Goal: Task Accomplishment & Management: Manage account settings

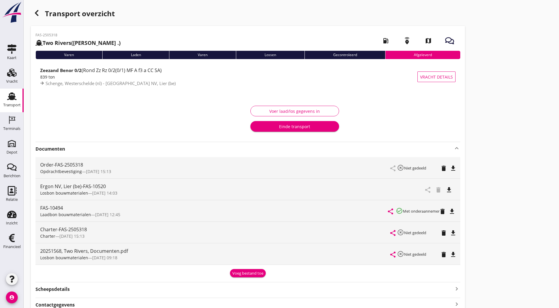
scroll to position [25, 0]
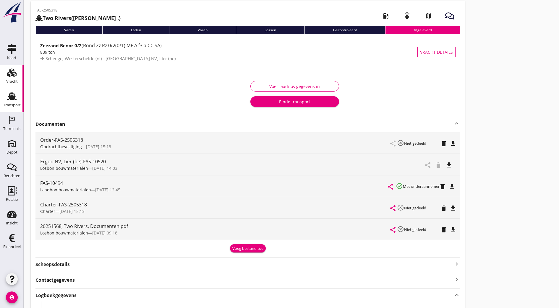
click at [4, 79] on link "Vracht Vracht" at bounding box center [12, 77] width 24 height 24
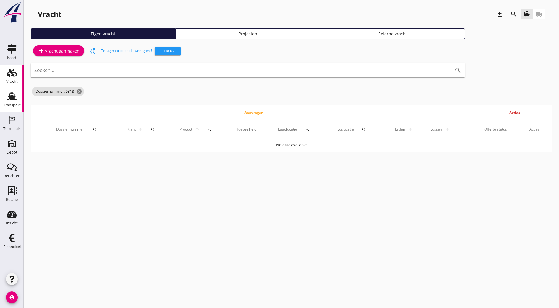
click at [19, 105] on div "Transport" at bounding box center [11, 105] width 17 height 4
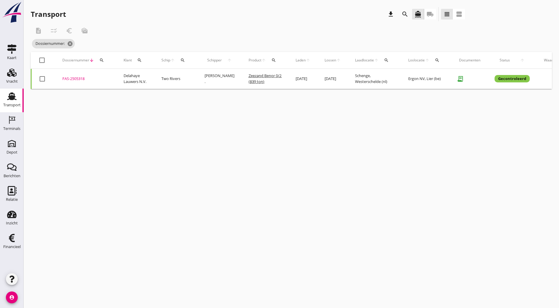
click at [102, 63] on button "search" at bounding box center [101, 60] width 11 height 11
click at [116, 75] on input "Zoeken op dossiernummer..." at bounding box center [130, 77] width 62 height 9
click at [71, 43] on icon "cancel" at bounding box center [70, 44] width 6 height 6
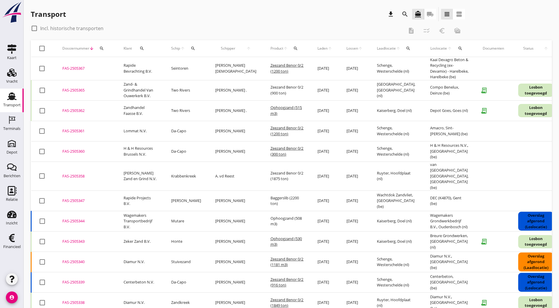
scroll to position [0, 59]
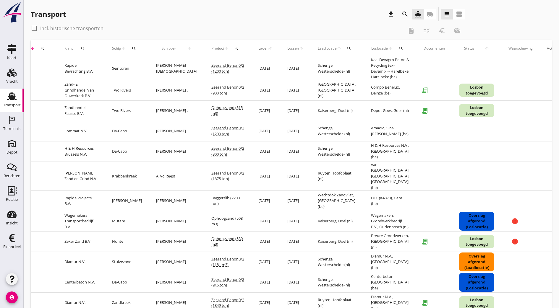
click at [549, 97] on icon "more_horiz" at bounding box center [557, 90] width 17 height 17
drag, startPoint x: 530, startPoint y: 185, endPoint x: 523, endPoint y: 188, distance: 7.9
click at [523, 188] on div "Vracht verwijderen" at bounding box center [531, 184] width 42 height 7
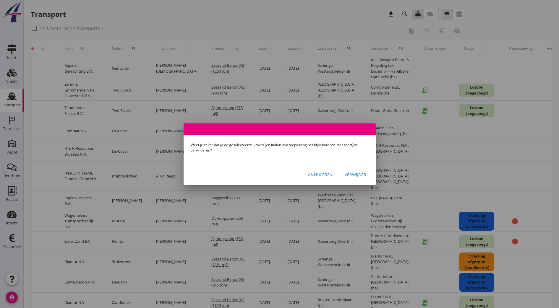
click at [356, 179] on button "Verwijder" at bounding box center [355, 175] width 31 height 11
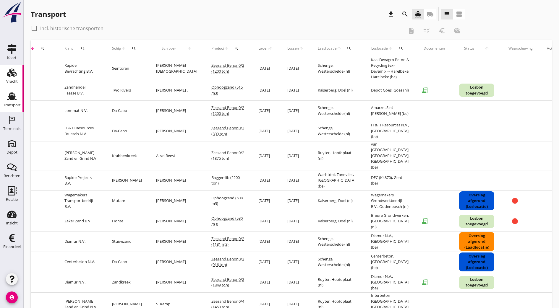
drag, startPoint x: 294, startPoint y: 308, endPoint x: 21, endPoint y: 77, distance: 357.5
click at [11, 78] on div "Vracht" at bounding box center [12, 81] width 12 height 8
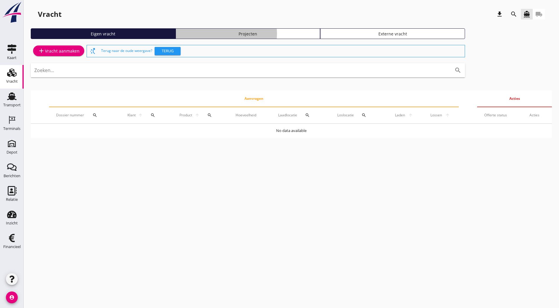
click at [176, 37] on link "Projecten" at bounding box center [248, 33] width 145 height 11
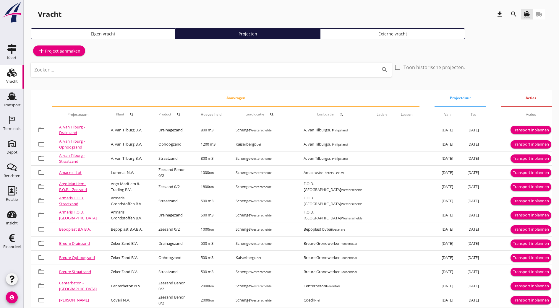
click at [130, 114] on icon "search" at bounding box center [132, 114] width 5 height 5
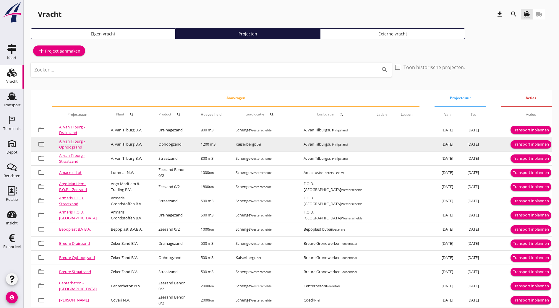
click at [513, 142] on div "Transport inplannen" at bounding box center [531, 145] width 36 height 6
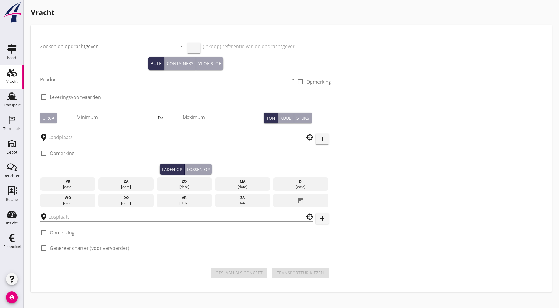
type input "A. van Tilburg B.V."
type input "Ophoogzand"
type input "Ophoogzand (6120)"
checkbox input "true"
type input "1200"
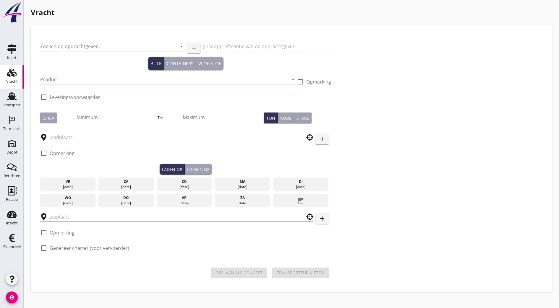
checkbox input "true"
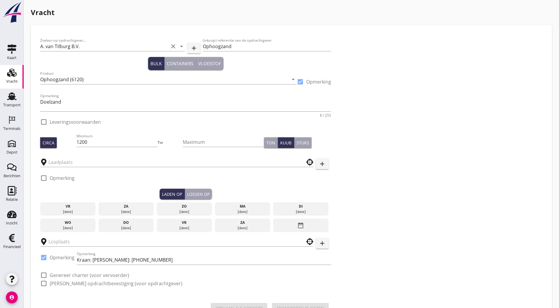
checkbox input "true"
type input "Kaiserberg"
type input "A. van Tilburg"
checkbox input "true"
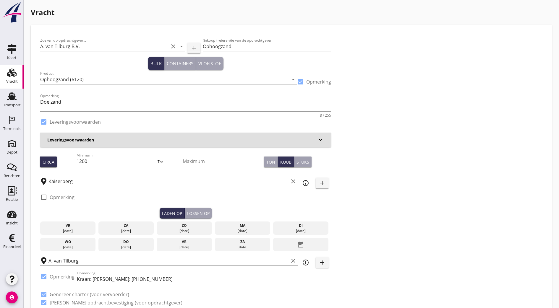
type input "3.55"
checkbox input "false"
radio input "false"
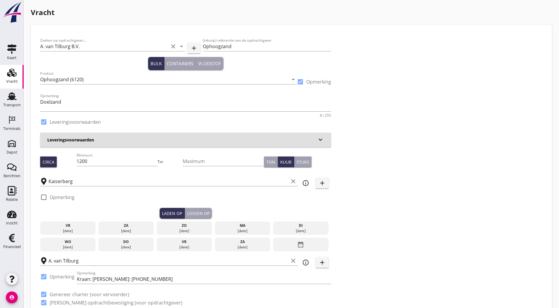
checkbox input "true"
type input "1"
type input "8.85"
checkbox input "false"
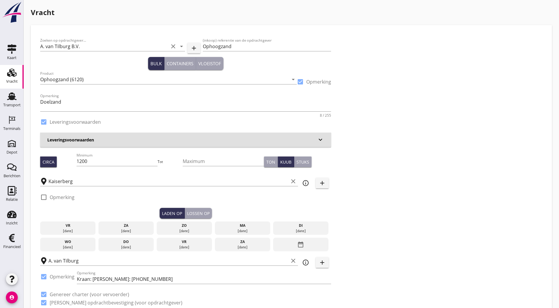
radio input "false"
checkbox input "true"
type input "1"
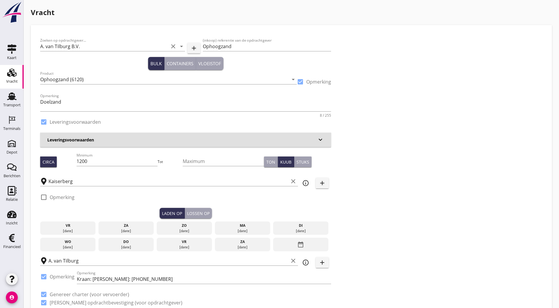
type input "1"
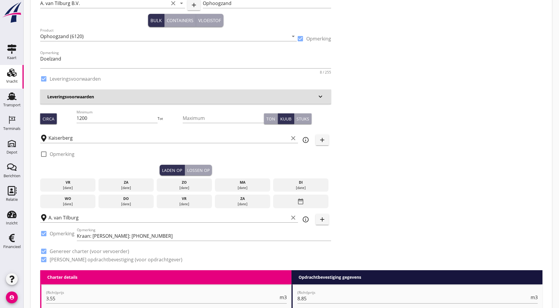
scroll to position [44, 0]
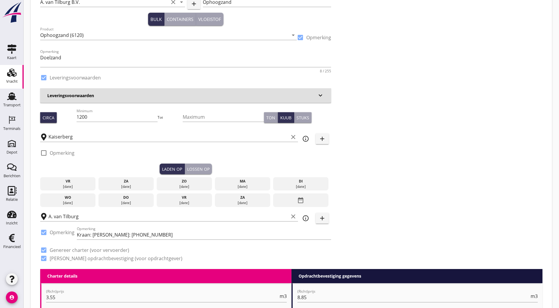
click at [216, 185] on div "[DATE]" at bounding box center [242, 186] width 52 height 5
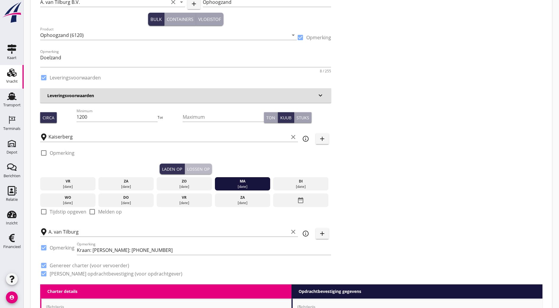
click at [187, 171] on div "Lossen op" at bounding box center [198, 169] width 22 height 6
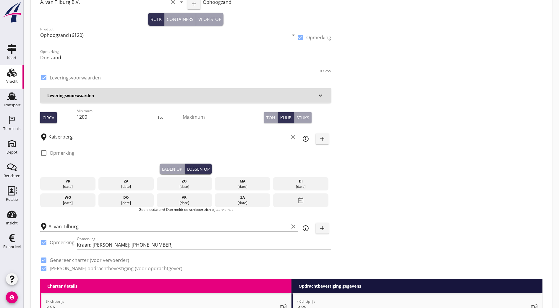
click at [274, 181] on div "di" at bounding box center [300, 181] width 52 height 5
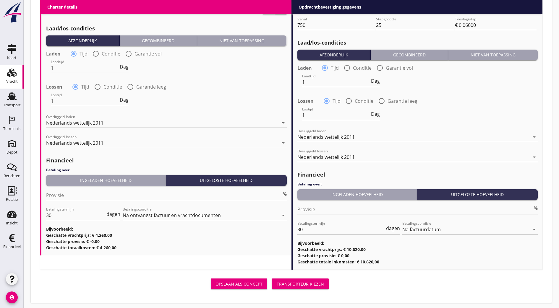
scroll to position [675, 0]
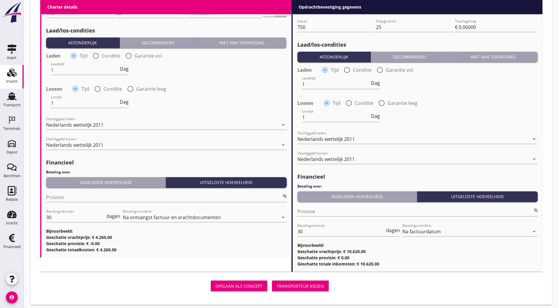
click at [277, 286] on div "Transporteur kiezen" at bounding box center [300, 286] width 47 height 6
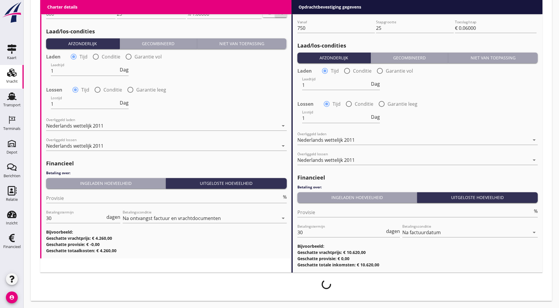
scroll to position [673, 0]
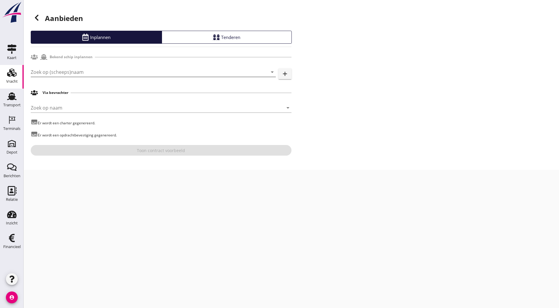
click at [175, 77] on div "Zoek op (scheeps)naam arrow_drop_down" at bounding box center [153, 71] width 245 height 9
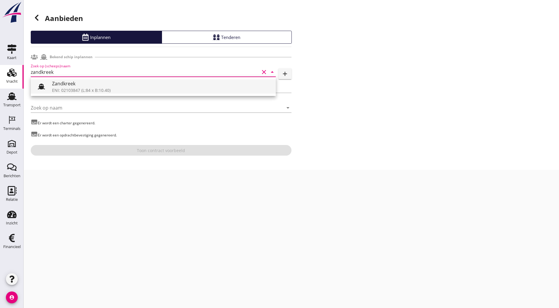
click at [152, 85] on div "Zandkreek" at bounding box center [161, 83] width 219 height 7
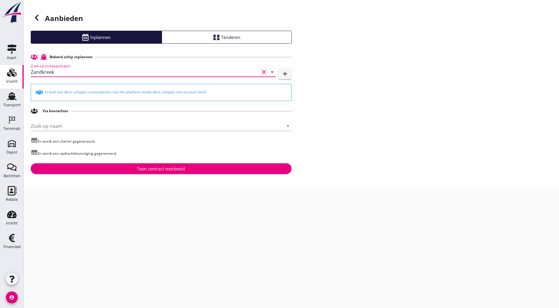
type input "Zandkreek"
click at [189, 170] on div "Toon contract voorbeeld" at bounding box center [160, 169] width 251 height 6
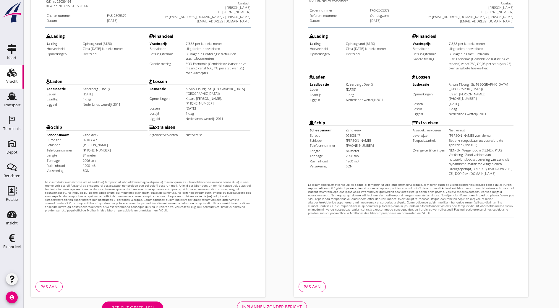
scroll to position [130, 0]
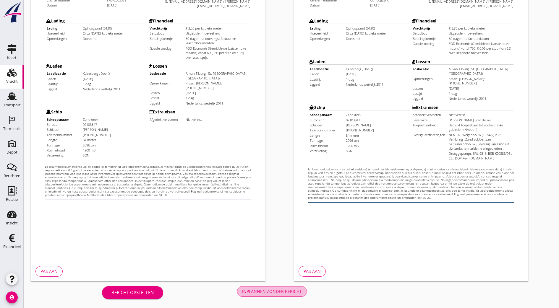
click at [242, 294] on div "Inplannen zonder bericht" at bounding box center [272, 292] width 60 height 6
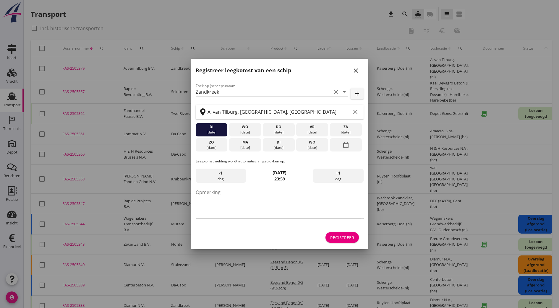
click at [360, 67] on button "close" at bounding box center [356, 70] width 11 height 11
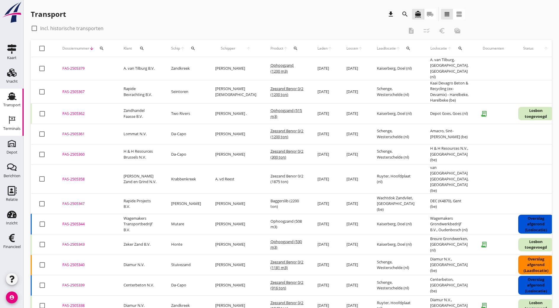
click at [12, 128] on div "Terminals" at bounding box center [11, 129] width 17 height 4
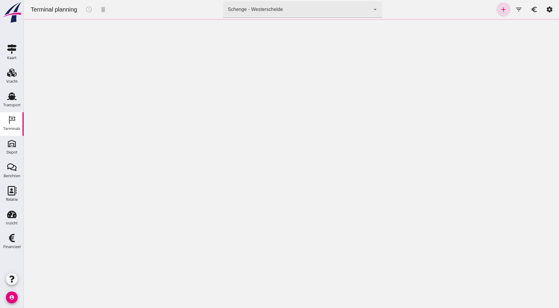
click at [282, 16] on div "Schenge - Westerschelde 9c876888-926f-4f5f-969d-c779b766b815" at bounding box center [297, 9] width 148 height 17
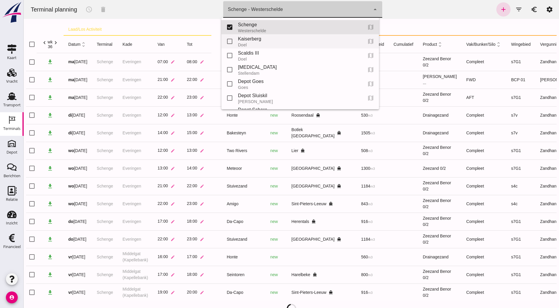
click at [283, 42] on div "Kaiserberg" at bounding box center [298, 38] width 120 height 7
type input "7f603609-51ae-4e75-986b-c9057e559465"
checkbox input "false"
checkbox input "true"
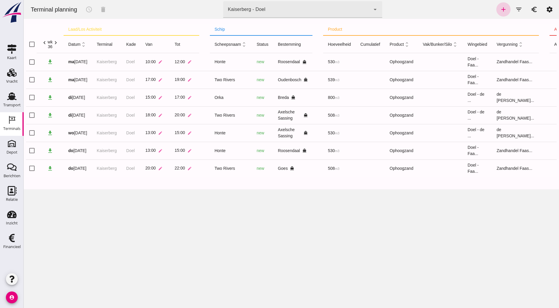
click at [497, 9] on link "add" at bounding box center [504, 9] width 14 height 14
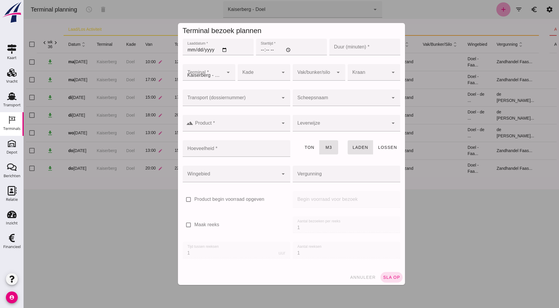
type input "Zandhandel Faasse B.V."
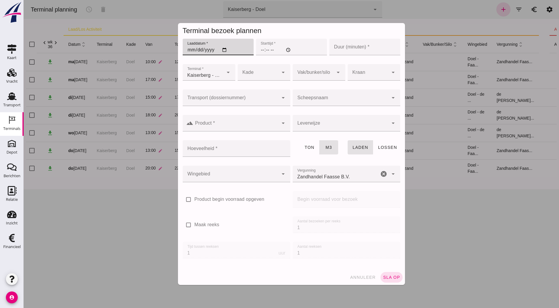
click at [225, 54] on input "Laaddatum *" at bounding box center [218, 47] width 71 height 17
click at [220, 46] on input "Laaddatum *" at bounding box center [218, 47] width 71 height 17
click at [222, 50] on input "Laaddatum *" at bounding box center [218, 47] width 71 height 17
type input "[DATE]"
click at [266, 48] on input "Starttijd *" at bounding box center [291, 47] width 71 height 17
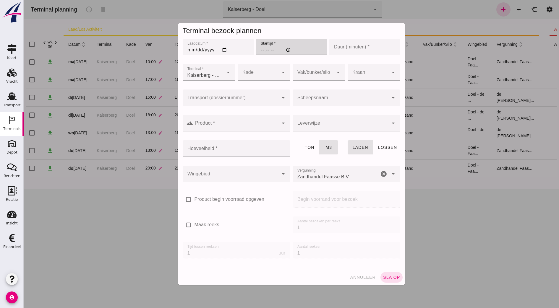
click at [264, 48] on input "Starttijd *" at bounding box center [291, 47] width 71 height 17
click at [269, 50] on input "Starttijd *" at bounding box center [291, 47] width 71 height 17
click at [267, 50] on input "Starttijd *" at bounding box center [291, 47] width 71 height 17
type input "09:30"
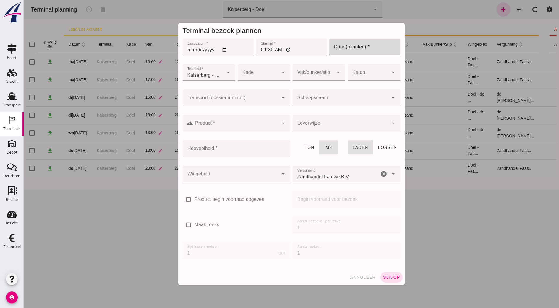
click at [358, 52] on input "Duur (minuten) *" at bounding box center [364, 47] width 71 height 17
drag, startPoint x: 287, startPoint y: 35, endPoint x: 316, endPoint y: 30, distance: 29.2
click at [316, 30] on div "Terminal bezoek plannen" at bounding box center [292, 31] width 218 height 10
click at [313, 33] on div "Terminal bezoek plannen" at bounding box center [292, 31] width 218 height 10
click at [356, 51] on input "Duur (minuten) *" at bounding box center [364, 47] width 71 height 17
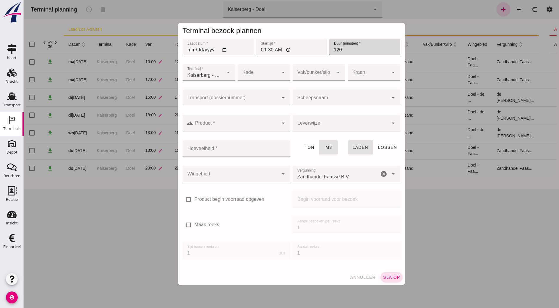
type input "120"
click at [259, 77] on div at bounding box center [258, 72] width 41 height 17
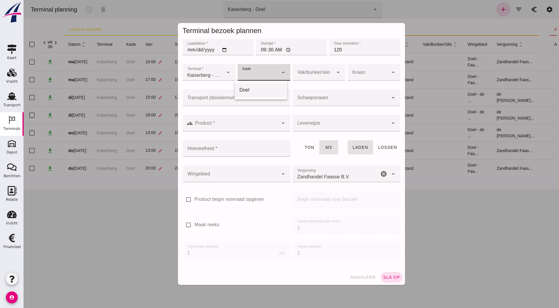
click at [253, 90] on div "Doel" at bounding box center [261, 90] width 43 height 7
type input "11"
click at [317, 75] on div at bounding box center [313, 72] width 41 height 17
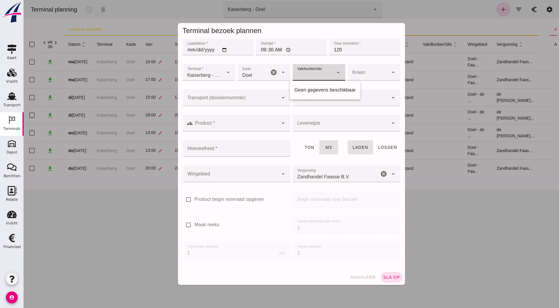
click at [355, 78] on div at bounding box center [368, 72] width 41 height 17
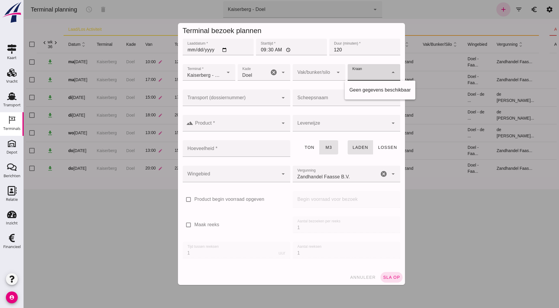
click at [256, 98] on input "Transport (dossiernummer)" at bounding box center [231, 100] width 96 height 7
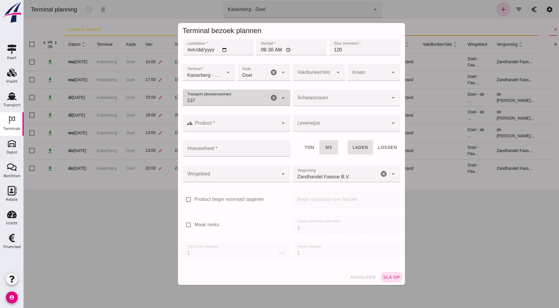
type input "5379"
click at [230, 115] on div "FAS-250 5379" at bounding box center [234, 115] width 98 height 7
type input "FAS-2505379"
type input "franco_on_shore"
type input "1200"
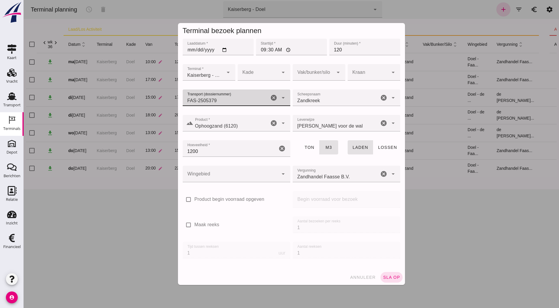
type input "FAS-2505379"
click at [232, 177] on div at bounding box center [231, 174] width 96 height 17
click at [233, 178] on div at bounding box center [231, 174] width 96 height 17
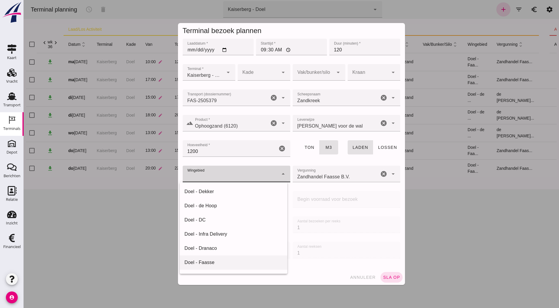
click at [221, 264] on div "Doel - Faasse" at bounding box center [234, 262] width 98 height 7
type input "197"
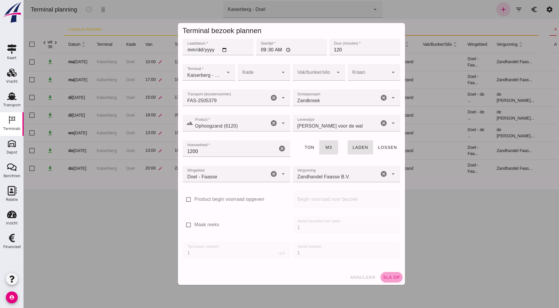
click at [392, 277] on span "sla op" at bounding box center [391, 277] width 17 height 5
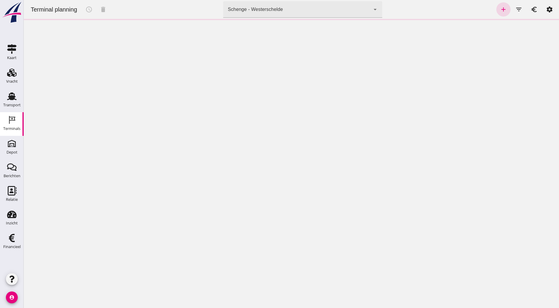
click at [275, 17] on div "Schenge - Westerschelde 9c876888-926f-4f5f-969d-c779b766b815" at bounding box center [297, 9] width 148 height 17
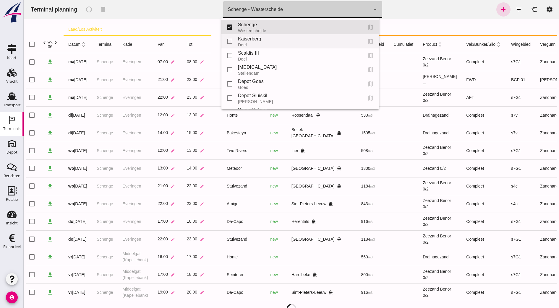
click at [272, 40] on div "Kaiserberg" at bounding box center [298, 38] width 120 height 7
type input "7f603609-51ae-4e75-986b-c9057e559465"
checkbox input "false"
checkbox input "true"
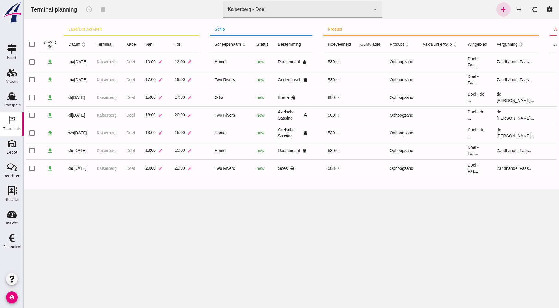
click at [329, 19] on div at bounding box center [291, 21] width 531 height 5
click at [330, 13] on div "Kaiserberg - Doel 7f603609-51ae-4e75-986b-c9057e559465" at bounding box center [297, 9] width 148 height 17
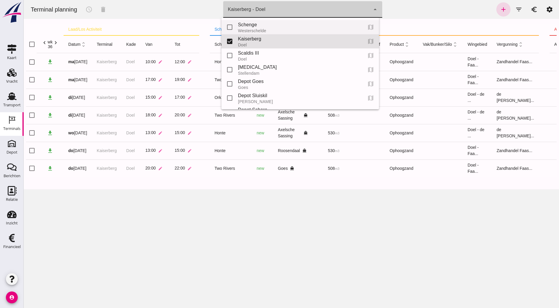
click at [297, 27] on div "Schenge" at bounding box center [298, 24] width 120 height 7
type input "9c876888-926f-4f5f-969d-c779b766b815"
checkbox input "true"
checkbox input "false"
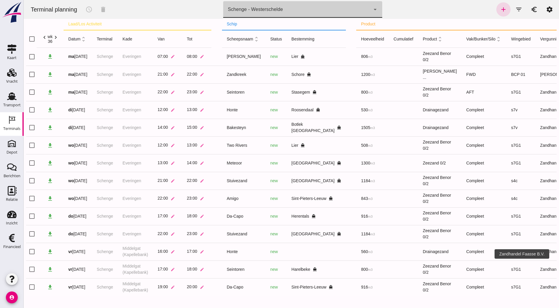
scroll to position [0, 44]
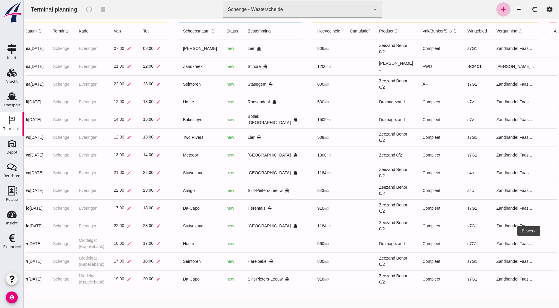
scroll to position [0, 0]
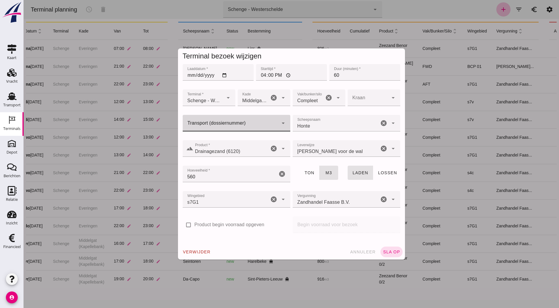
click at [262, 124] on input "Transport (dossiernummer)" at bounding box center [231, 126] width 96 height 7
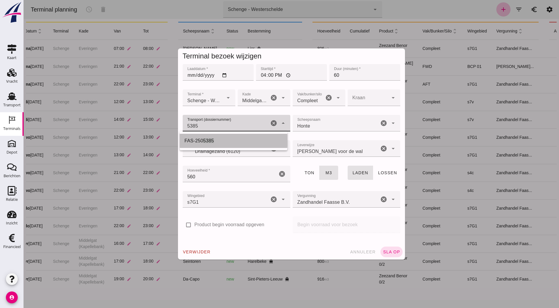
click at [206, 142] on span "5385" at bounding box center [208, 140] width 11 height 5
type input "FAS-2505385"
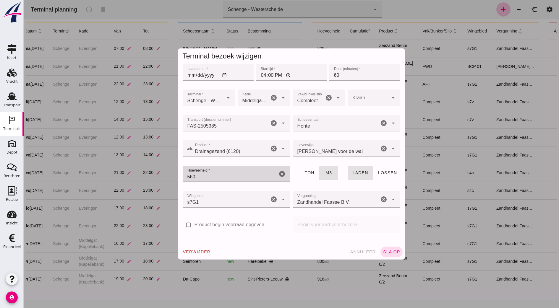
click at [211, 178] on input "560" at bounding box center [230, 174] width 95 height 17
click at [233, 181] on input "560" at bounding box center [230, 174] width 95 height 17
type input "530"
click at [280, 253] on div "verwijder annuleer sla op" at bounding box center [291, 252] width 227 height 15
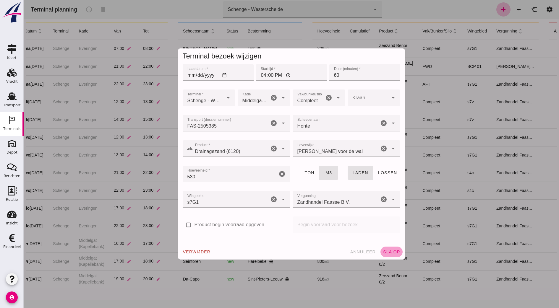
click at [385, 253] on span "sla op" at bounding box center [391, 252] width 17 height 5
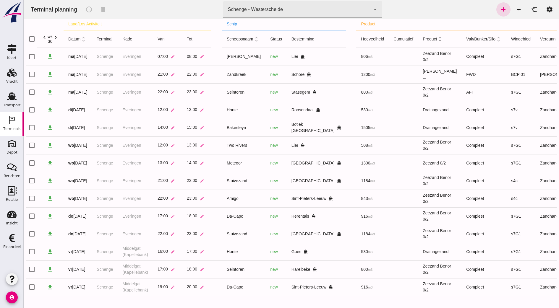
scroll to position [0, 44]
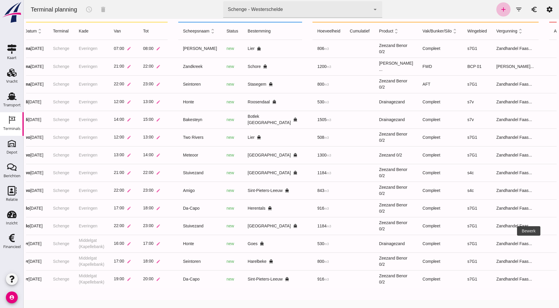
scroll to position [0, 0]
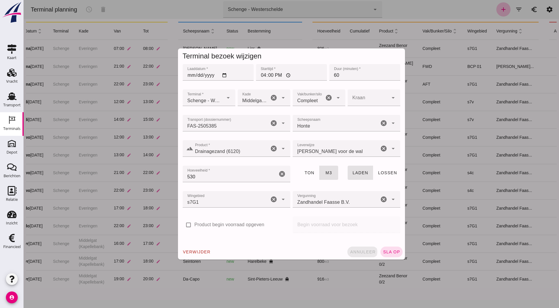
click at [368, 251] on span "annuleer" at bounding box center [363, 252] width 26 height 5
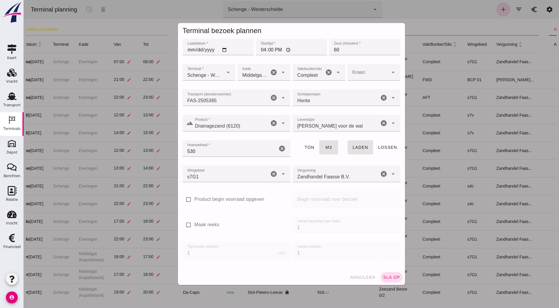
scroll to position [13, 0]
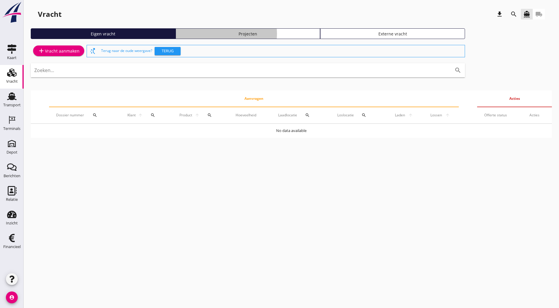
click at [193, 36] on div "Projecten" at bounding box center [248, 34] width 140 height 6
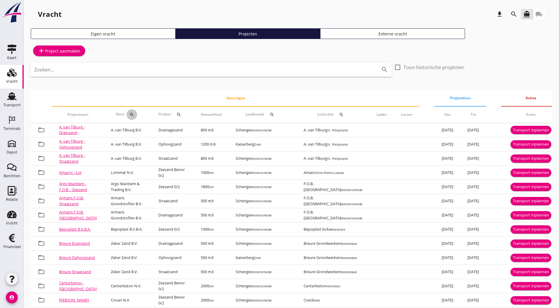
click at [130, 115] on icon "search" at bounding box center [132, 114] width 5 height 5
click at [149, 130] on input "Zoeken op opdrachtgever..." at bounding box center [157, 131] width 62 height 9
click at [210, 134] on icon "check" at bounding box center [212, 131] width 7 height 7
click at [209, 134] on icon "check" at bounding box center [212, 131] width 7 height 7
click at [133, 113] on div "search" at bounding box center [132, 114] width 11 height 5
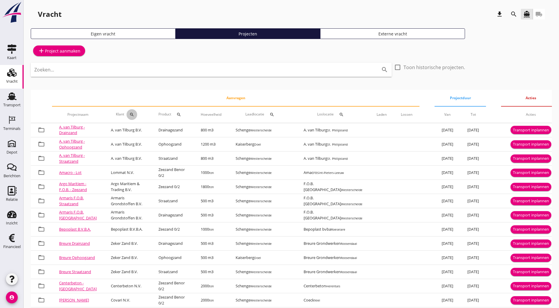
click at [130, 114] on icon "search" at bounding box center [132, 114] width 5 height 5
click at [138, 132] on input "zekerzand" at bounding box center [157, 131] width 62 height 9
click at [138, 133] on input "zekerzand" at bounding box center [157, 131] width 62 height 9
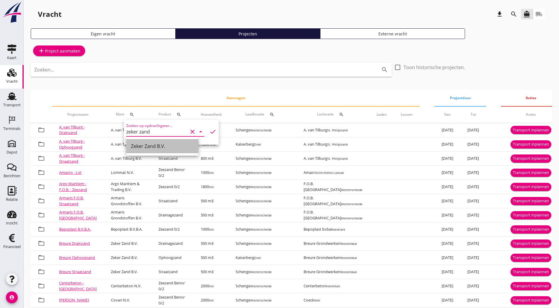
click at [180, 144] on div "Zeker Zand B.V." at bounding box center [162, 146] width 63 height 7
type input "Zeker Zand B.V."
click at [209, 134] on icon "check" at bounding box center [212, 131] width 7 height 7
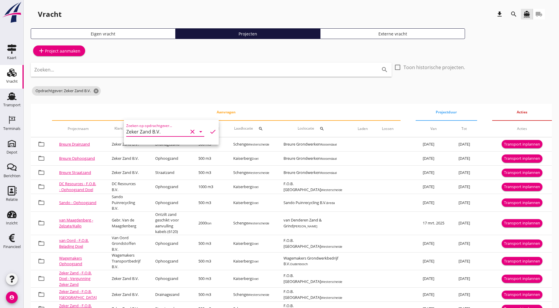
click at [189, 132] on icon "clear" at bounding box center [192, 131] width 7 height 7
click at [176, 135] on input "Zoeken op opdrachtgever..." at bounding box center [157, 131] width 62 height 9
click at [162, 145] on div "Zeker Zand B.V." at bounding box center [162, 146] width 63 height 7
type input "Zeker Zand B.V."
click at [209, 132] on icon "check" at bounding box center [212, 131] width 7 height 7
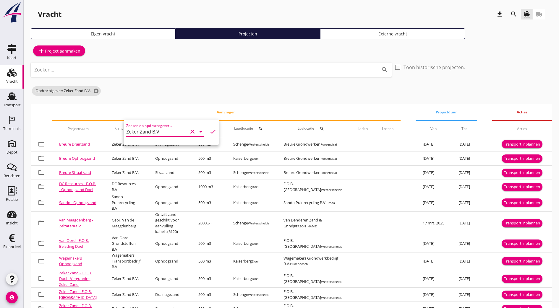
click at [172, 97] on div "Zoeken... search check_box_outline_blank Toon historische projecten. Opdrachtge…" at bounding box center [248, 81] width 434 height 37
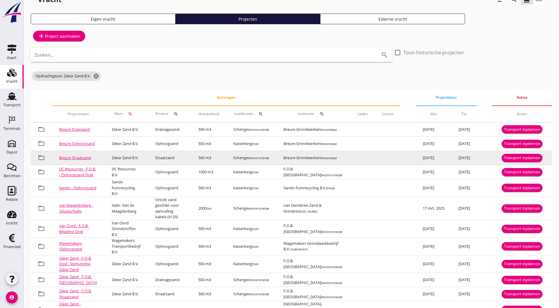
scroll to position [51, 0]
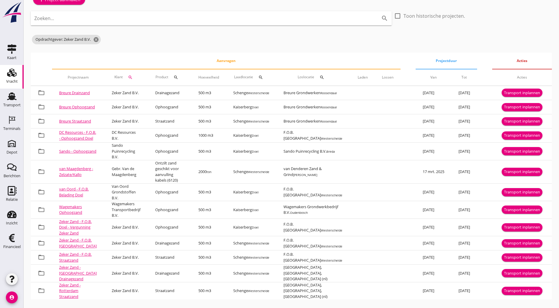
click at [172, 47] on div "Zoeken... search check_box_outline_blank Toon historische projecten. Opdrachtge…" at bounding box center [248, 29] width 434 height 37
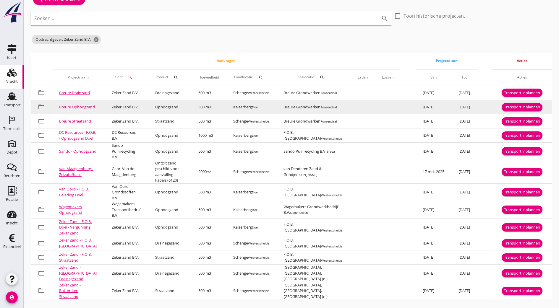
click at [65, 107] on link "Breure Ophoogzand" at bounding box center [77, 106] width 36 height 5
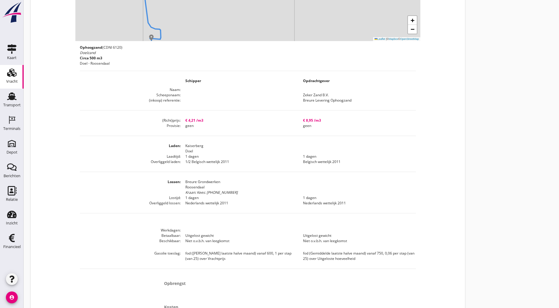
scroll to position [231, 0]
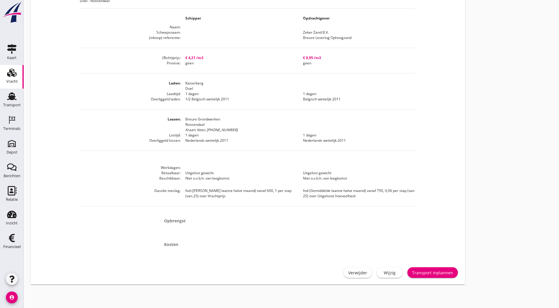
click at [412, 271] on div "Transport inplannen" at bounding box center [432, 273] width 41 height 6
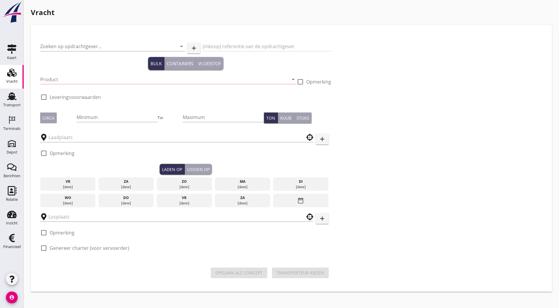
type input "Zeker Zand B.V."
type input "Breure Levering Ophoogzand"
type input "Ophoogzand (6120)"
checkbox input "true"
type input "500"
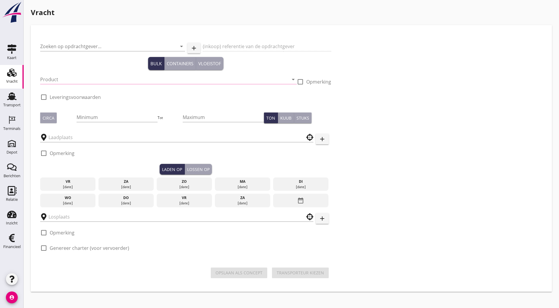
checkbox input "true"
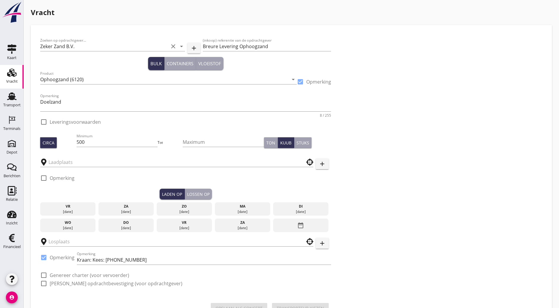
type input "Kaiserberg"
checkbox input "true"
type input "Breure Grondwerken"
checkbox input "true"
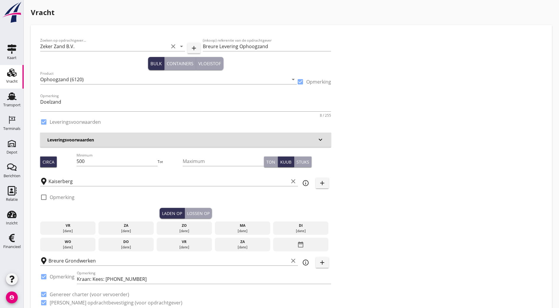
type input "4.21"
checkbox input "false"
radio input "false"
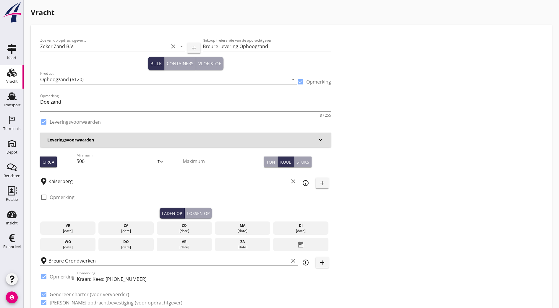
checkbox input "true"
type input "1"
type input "8.95"
checkbox input "false"
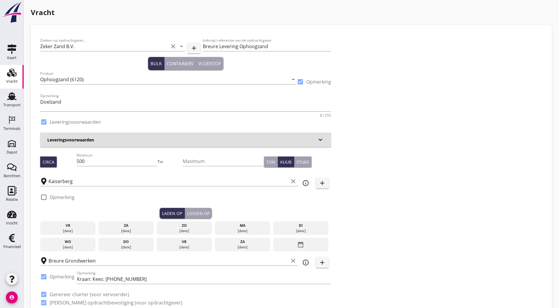
radio input "false"
checkbox input "true"
type input "1"
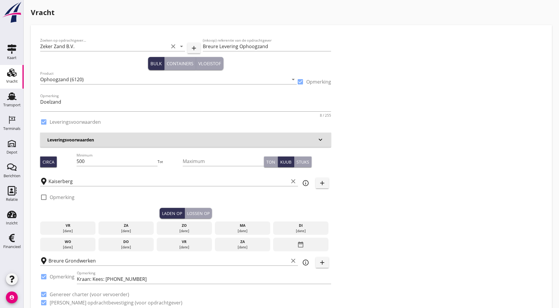
type input "1"
click at [100, 162] on input "500" at bounding box center [117, 161] width 81 height 9
type input "530"
click at [322, 151] on div "Zoeken op opdrachtgever... Zeker Zand B.V. clear arrow_drop_down add (inkoop) r…" at bounding box center [291, 174] width 507 height 279
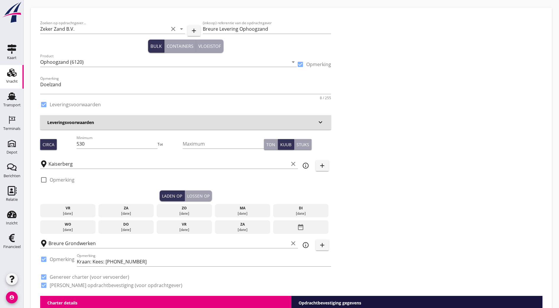
scroll to position [18, 0]
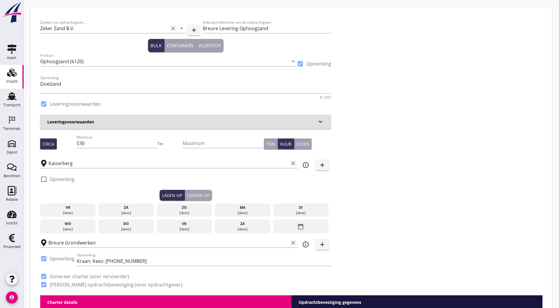
click at [216, 212] on div "[DATE]" at bounding box center [242, 213] width 52 height 5
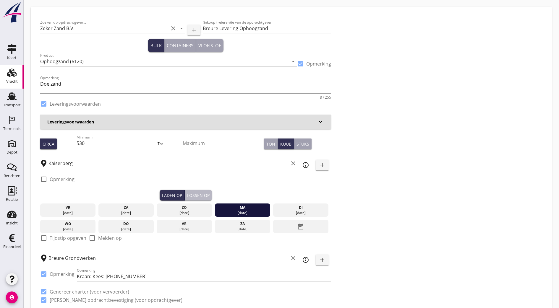
click at [185, 193] on button "Lossen op" at bounding box center [198, 195] width 27 height 11
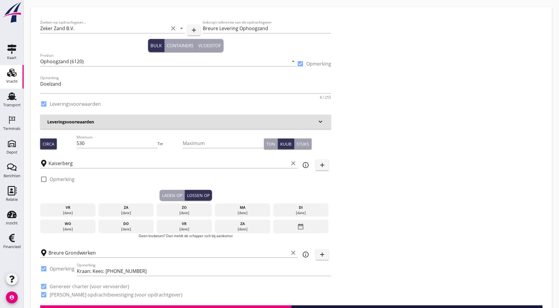
click at [274, 209] on div "di" at bounding box center [300, 207] width 52 height 5
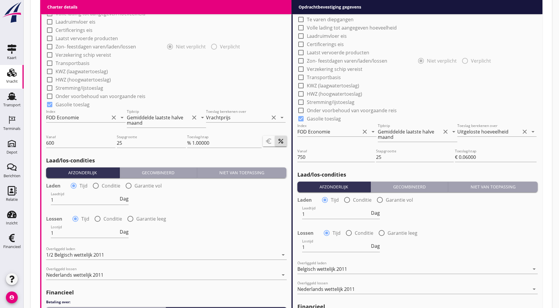
scroll to position [677, 0]
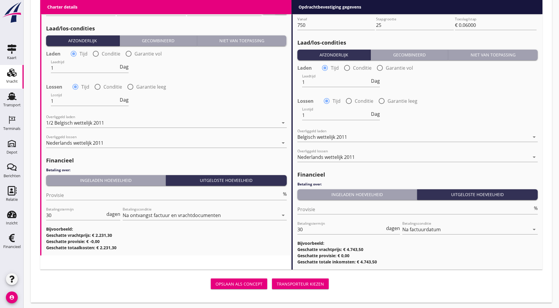
click at [277, 282] on div "Transporteur kiezen" at bounding box center [300, 284] width 47 height 6
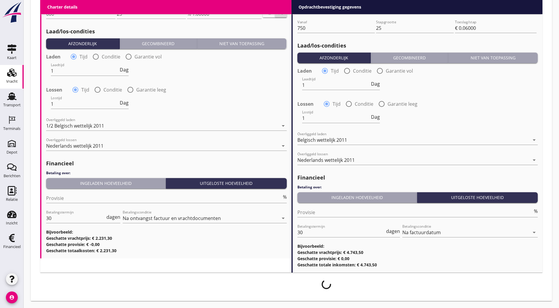
scroll to position [673, 0]
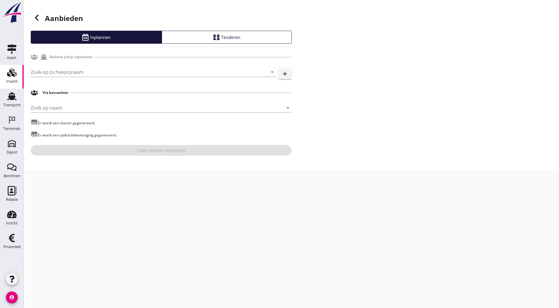
click at [152, 66] on div "Zoek op (scheeps)naam arrow_drop_down add" at bounding box center [161, 73] width 261 height 19
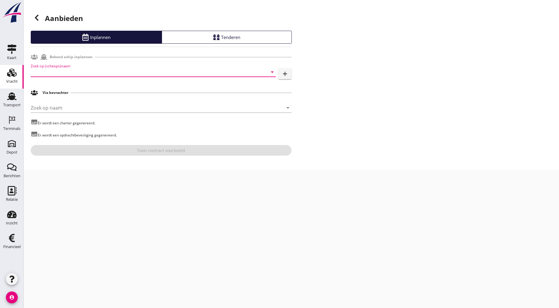
click at [152, 70] on input "Zoek op (scheeps)naam" at bounding box center [145, 71] width 229 height 9
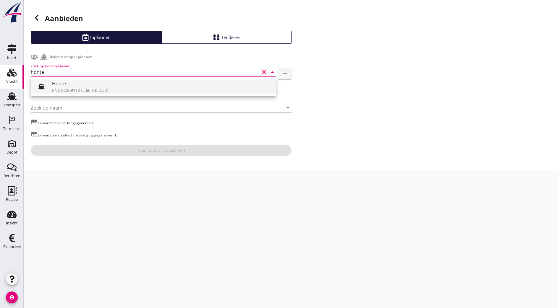
click at [104, 90] on div "ENI: 02309112 (L:66 x B:7.52)" at bounding box center [161, 90] width 219 height 6
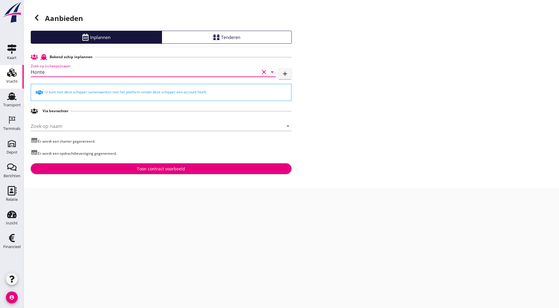
type input "Honte"
click at [193, 170] on div "Toon contract voorbeeld" at bounding box center [160, 169] width 251 height 6
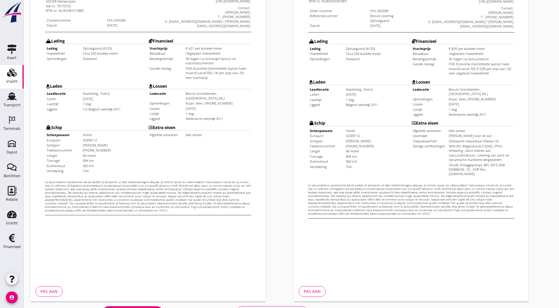
scroll to position [130, 0]
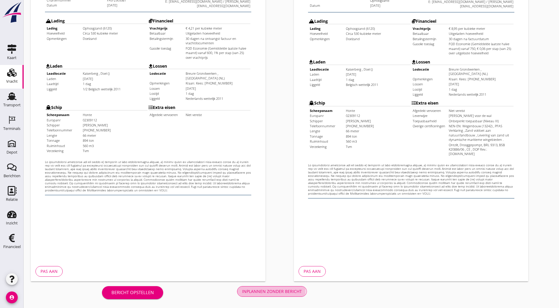
click at [237, 296] on button "Inplannen zonder bericht" at bounding box center [272, 292] width 70 height 11
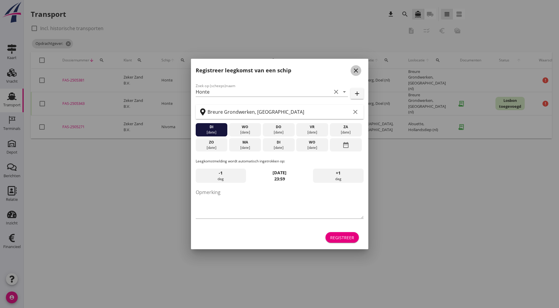
click at [357, 71] on icon "close" at bounding box center [355, 70] width 7 height 7
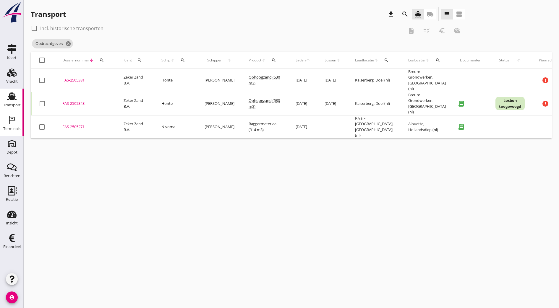
click at [17, 126] on div "Terminals" at bounding box center [11, 129] width 17 height 8
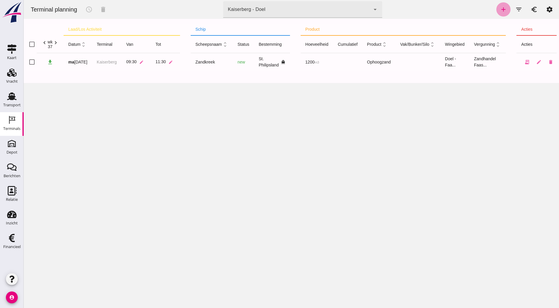
click at [500, 12] on icon "add" at bounding box center [503, 9] width 7 height 7
type input "Zandhandel Faasse B.V."
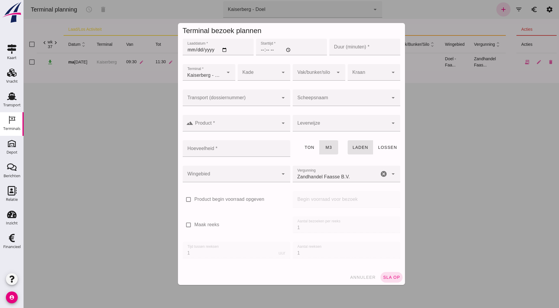
click at [221, 50] on input "Laaddatum *" at bounding box center [218, 47] width 71 height 17
type input "[DATE]"
click at [262, 51] on input "Starttijd *" at bounding box center [291, 47] width 71 height 17
type input "14:00"
type input "120"
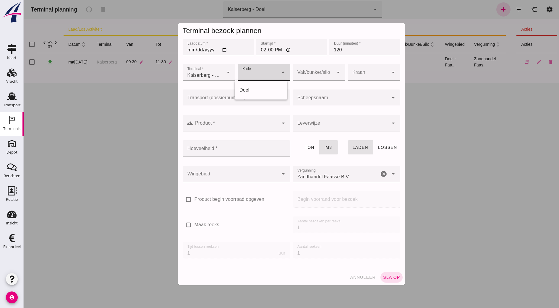
click at [250, 71] on div at bounding box center [258, 72] width 41 height 17
click at [250, 88] on div "Doel" at bounding box center [261, 90] width 43 height 7
type input "11"
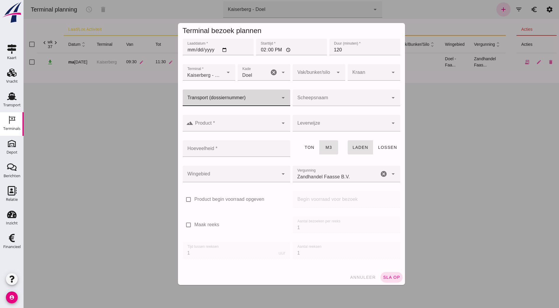
click at [248, 101] on input "Transport (dossiernummer)" at bounding box center [231, 100] width 96 height 7
type input "5381"
click at [207, 117] on span "5381" at bounding box center [208, 115] width 11 height 5
type input "FAS-2505381"
type input "franco_on_shore"
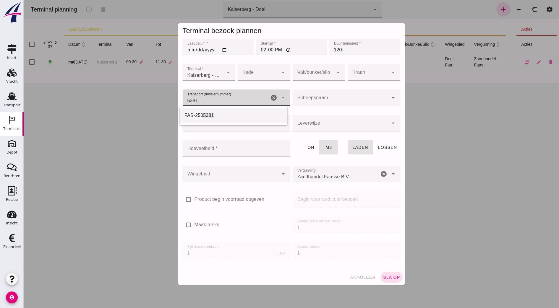
type input "560"
type input "FAS-2505381"
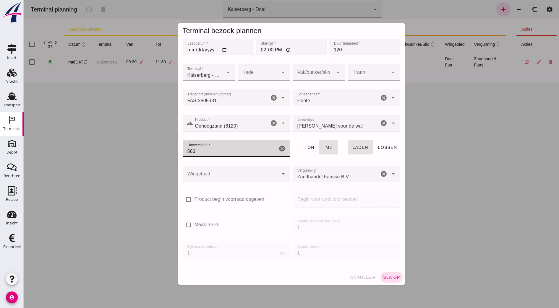
click at [214, 151] on input "560" at bounding box center [230, 148] width 95 height 17
type input "530"
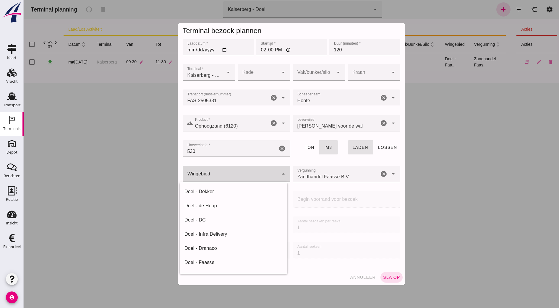
click at [211, 178] on div at bounding box center [231, 174] width 96 height 17
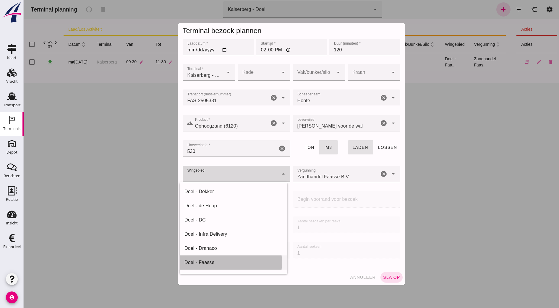
drag, startPoint x: 234, startPoint y: 256, endPoint x: 213, endPoint y: 263, distance: 21.9
click at [213, 263] on div "Doel - Faasse" at bounding box center [234, 262] width 98 height 7
type input "197"
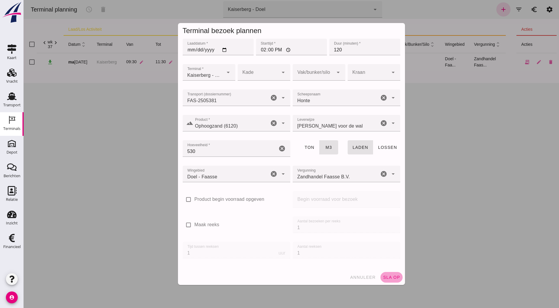
click at [392, 281] on button "sla op" at bounding box center [392, 277] width 22 height 11
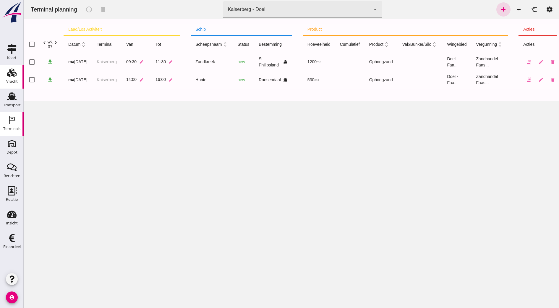
click at [10, 72] on use at bounding box center [11, 73] width 9 height 8
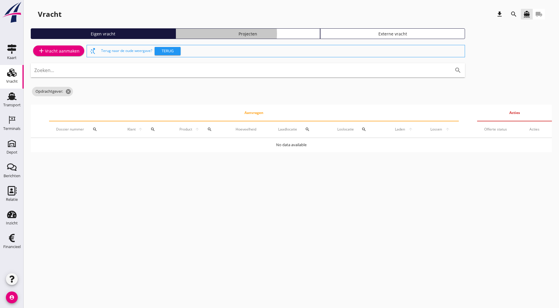
click at [178, 36] on div "Projecten" at bounding box center [248, 34] width 140 height 6
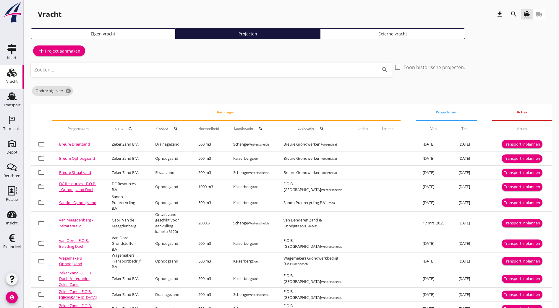
click at [135, 75] on div "Zoeken... search" at bounding box center [211, 70] width 361 height 14
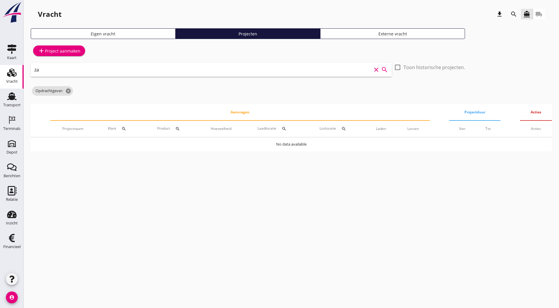
type input "z"
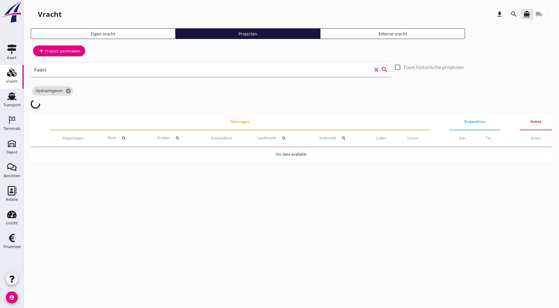
type input "Faasse"
click at [68, 88] on icon "cancel" at bounding box center [68, 91] width 6 height 6
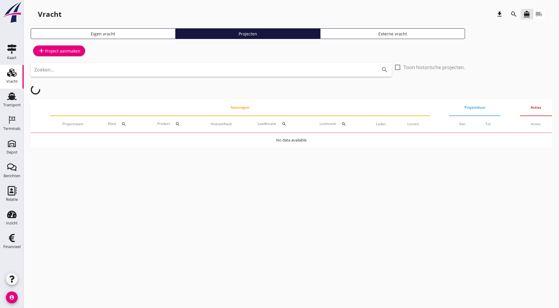
click at [122, 126] on button "search" at bounding box center [124, 124] width 11 height 11
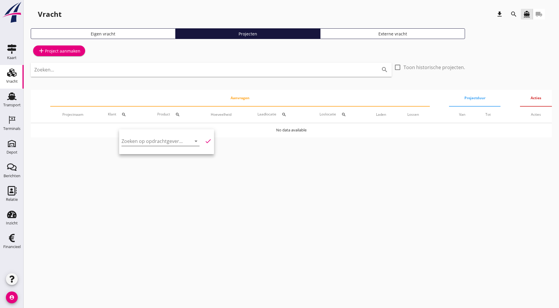
click at [129, 141] on input "Zoeken op opdrachtgever..." at bounding box center [153, 141] width 62 height 9
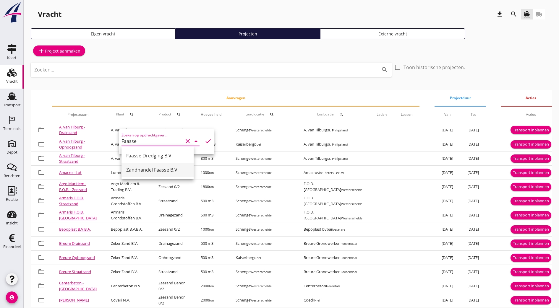
click at [160, 172] on div "Zandhandel Faasse B.V." at bounding box center [157, 169] width 63 height 7
type input "Zandhandel Faasse B.V."
click at [205, 141] on icon "check" at bounding box center [208, 141] width 7 height 7
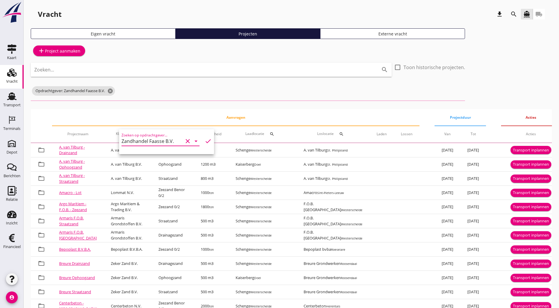
click at [168, 107] on div "add Project aanmaken Zoeken... search check_box_outline_blank Toon historische …" at bounding box center [291, 313] width 521 height 539
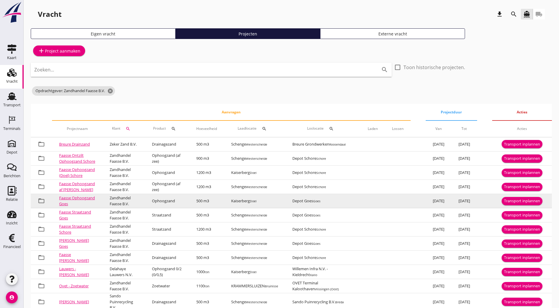
scroll to position [42, 0]
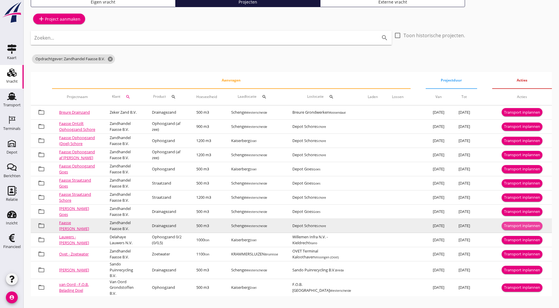
click at [511, 226] on div "Transport inplannen" at bounding box center [522, 226] width 36 height 6
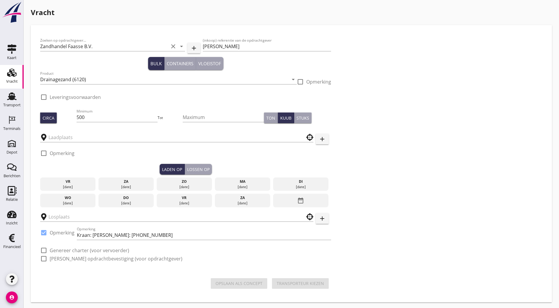
checkbox input "true"
type input "Schenge"
type input "Depot Schore"
checkbox input "true"
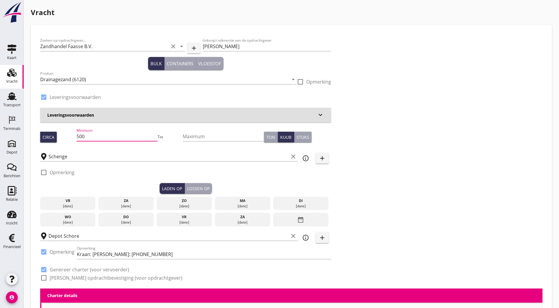
drag, startPoint x: 101, startPoint y: 138, endPoint x: 34, endPoint y: 145, distance: 67.6
type input "260"
click at [59, 204] on div "[DATE]" at bounding box center [68, 206] width 52 height 5
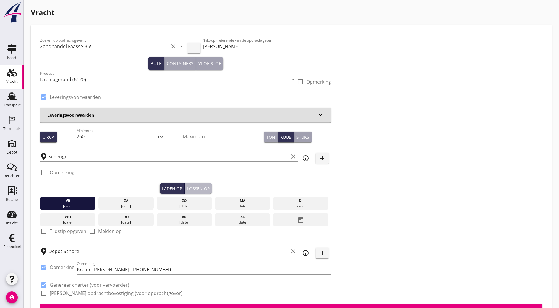
click at [187, 190] on div "Lossen op" at bounding box center [198, 189] width 22 height 6
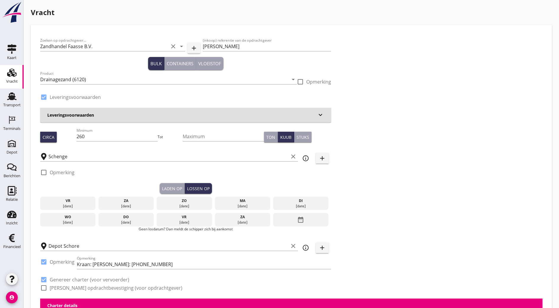
click at [216, 204] on div "[DATE]" at bounding box center [242, 206] width 52 height 5
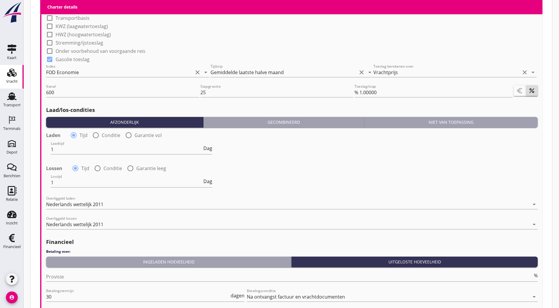
scroll to position [633, 0]
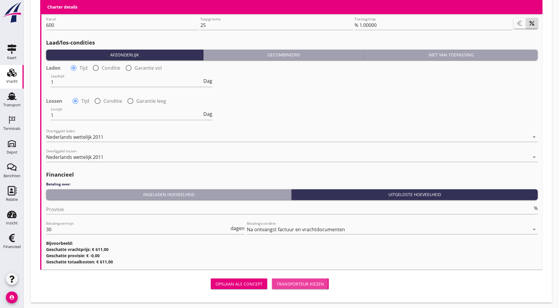
click at [277, 284] on div "Transporteur kiezen" at bounding box center [300, 284] width 47 height 6
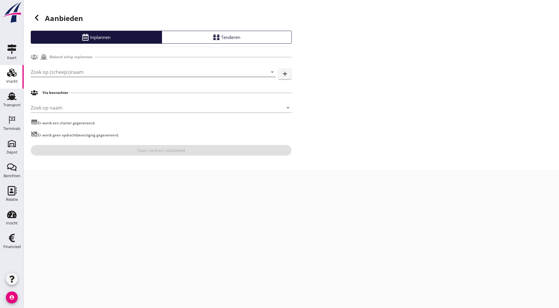
click at [135, 70] on input "Zoek op (scheeps)naam" at bounding box center [145, 71] width 229 height 9
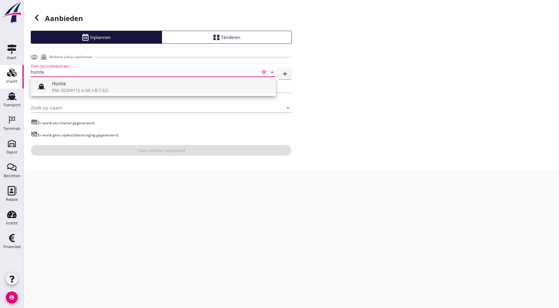
click at [109, 92] on div "ENI: 02309112 (L:66 x B:7.52)" at bounding box center [161, 90] width 219 height 6
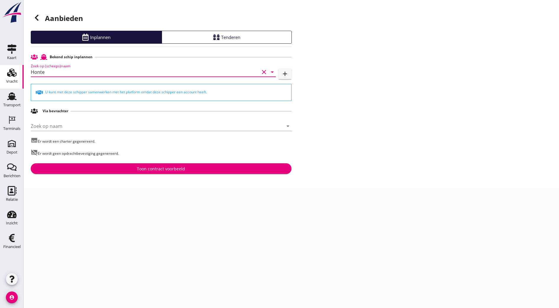
type input "Honte"
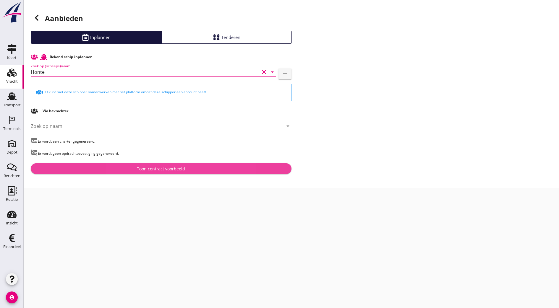
click at [135, 165] on button "Toon contract voorbeeld" at bounding box center [161, 169] width 261 height 11
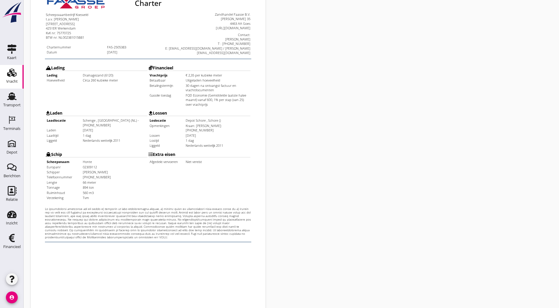
scroll to position [85, 0]
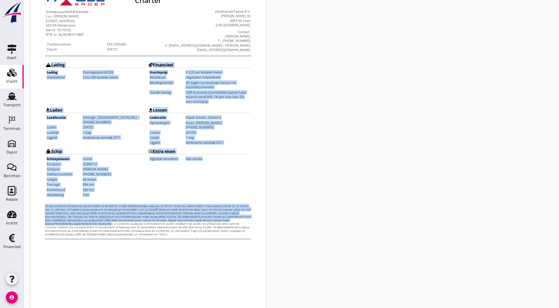
drag, startPoint x: 284, startPoint y: 195, endPoint x: 285, endPoint y: 100, distance: 95.2
click at [242, 100] on html "Charter Scheepsvaartbedrijf Koesveld t.a.v. [PERSON_NAME] [STREET_ADDRESS] KvK …" at bounding box center [136, 104] width 211 height 260
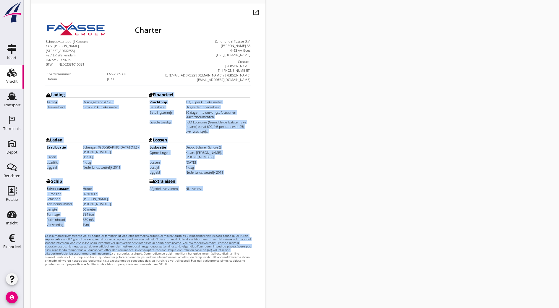
scroll to position [130, 0]
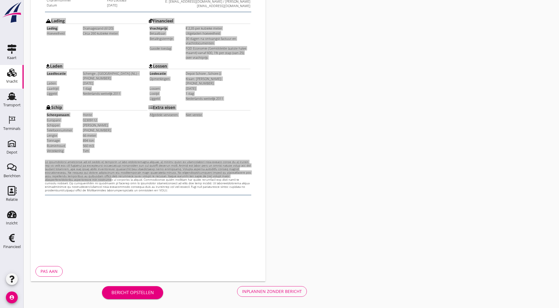
click at [242, 290] on div "Inplannen zonder bericht" at bounding box center [272, 292] width 60 height 6
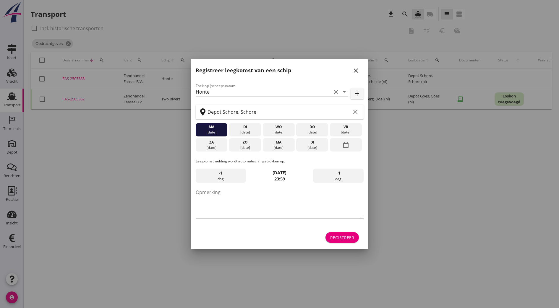
click at [357, 70] on icon "close" at bounding box center [355, 70] width 7 height 7
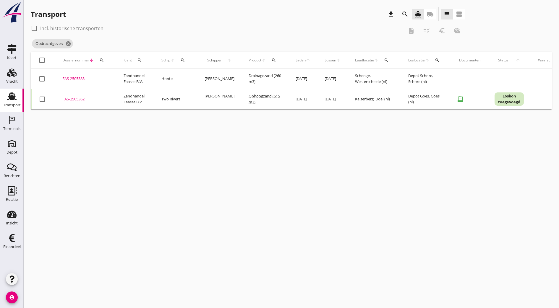
click at [322, 208] on div "cancel You are impersonating another user. Transport download search directions…" at bounding box center [292, 154] width 536 height 308
click at [10, 78] on div "Vracht" at bounding box center [12, 81] width 12 height 8
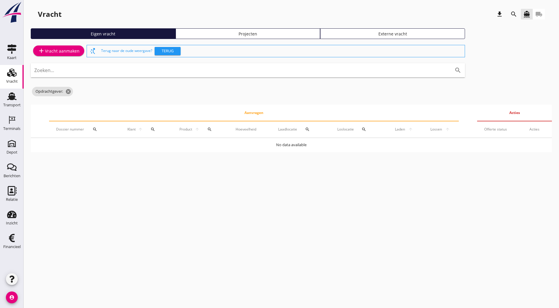
click at [182, 35] on div "Projecten" at bounding box center [248, 34] width 140 height 6
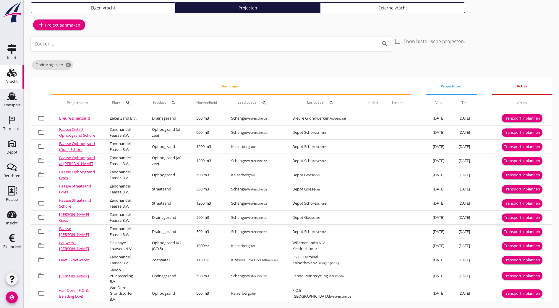
scroll to position [26, 0]
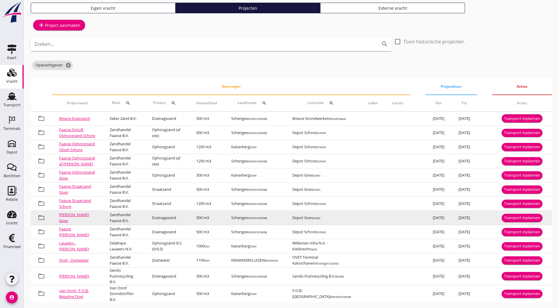
click at [515, 221] on div "Transport inplannen" at bounding box center [522, 218] width 36 height 6
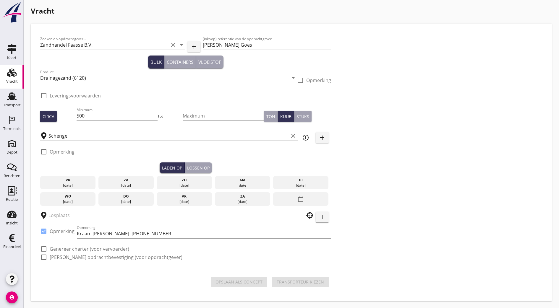
checkbox input "true"
type input "Depot Goes"
checkbox input "true"
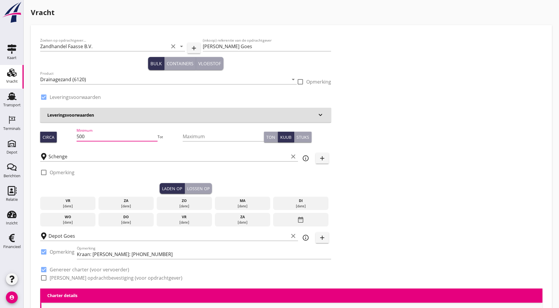
drag, startPoint x: 102, startPoint y: 139, endPoint x: 45, endPoint y: 143, distance: 57.2
click at [45, 143] on div "Circa Minimum 500 Tot Maximum Ton Kuub Stuks" at bounding box center [185, 137] width 291 height 20
type input "260"
click at [62, 204] on div "[DATE]" at bounding box center [68, 206] width 52 height 5
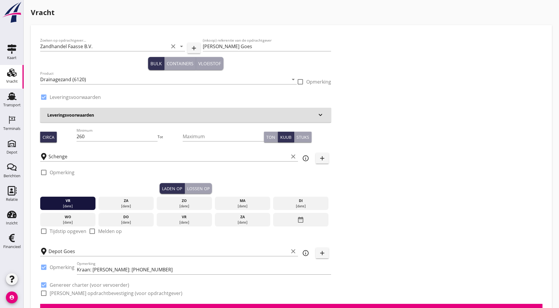
click at [187, 189] on div "Lossen op" at bounding box center [198, 189] width 22 height 6
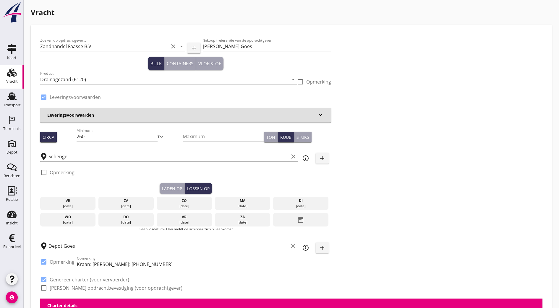
click at [216, 202] on div "ma" at bounding box center [242, 200] width 52 height 5
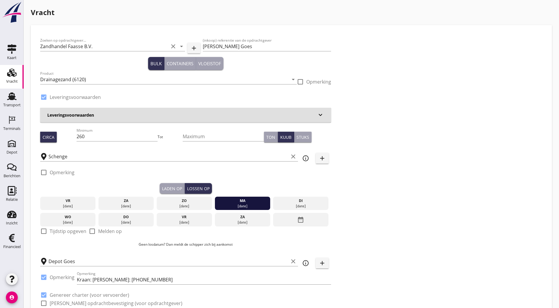
click at [162, 187] on div "Laden op" at bounding box center [172, 189] width 20 height 6
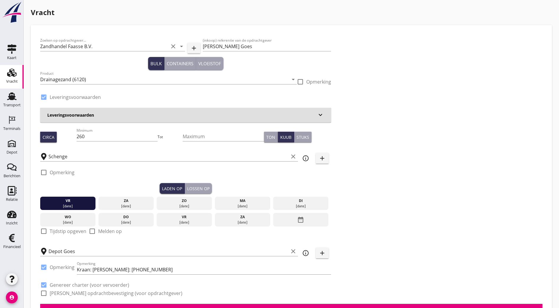
click at [185, 185] on button "Lossen op" at bounding box center [198, 188] width 27 height 11
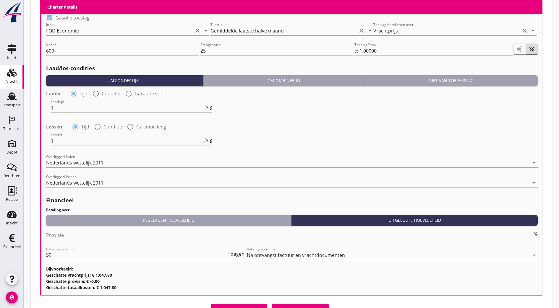
scroll to position [633, 0]
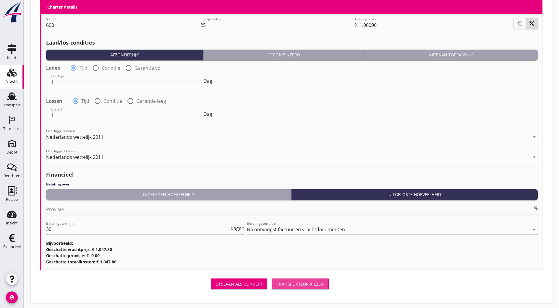
click at [277, 284] on div "Transporteur kiezen" at bounding box center [300, 284] width 47 height 6
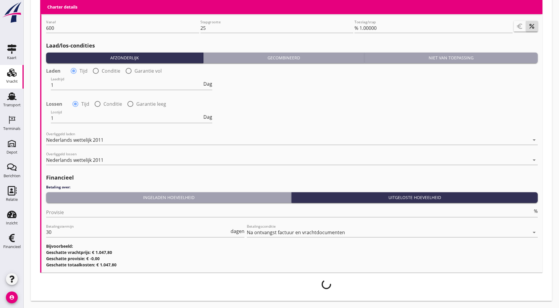
scroll to position [628, 0]
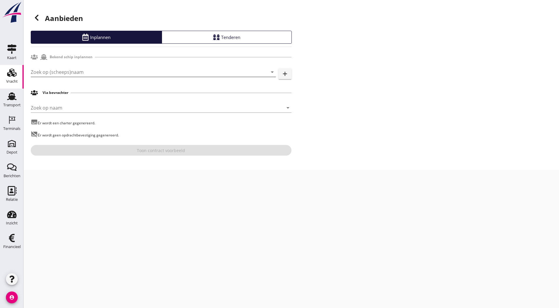
click at [131, 69] on input "Zoek op (scheeps)naam" at bounding box center [145, 71] width 229 height 9
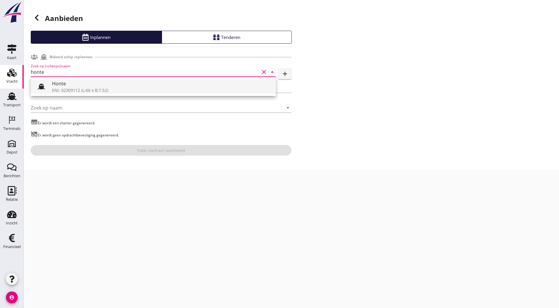
click at [116, 89] on div "ENI: 02309112 (L:66 x B:7.52)" at bounding box center [161, 90] width 219 height 6
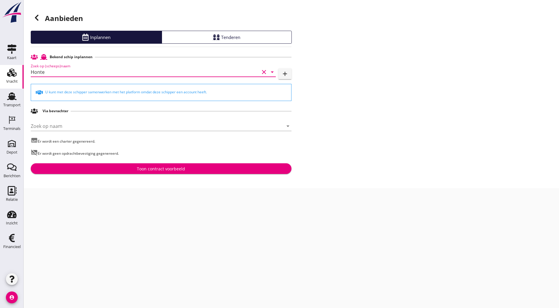
type input "Honte"
click at [135, 168] on div "Toon contract voorbeeld" at bounding box center [160, 169] width 251 height 6
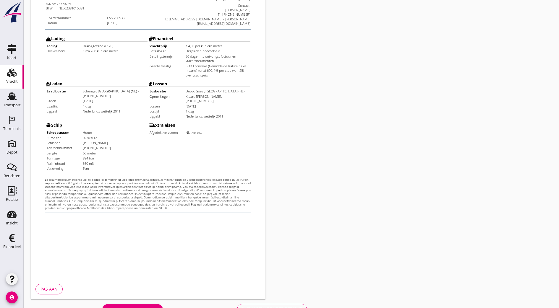
scroll to position [130, 0]
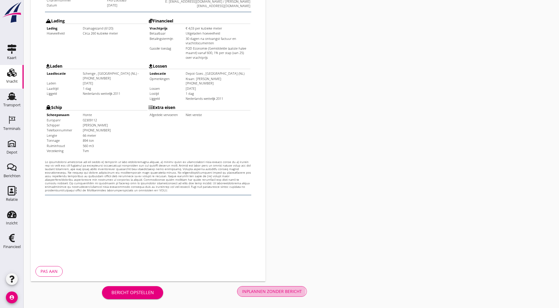
click at [242, 294] on div "Inplannen zonder bericht" at bounding box center [272, 292] width 60 height 6
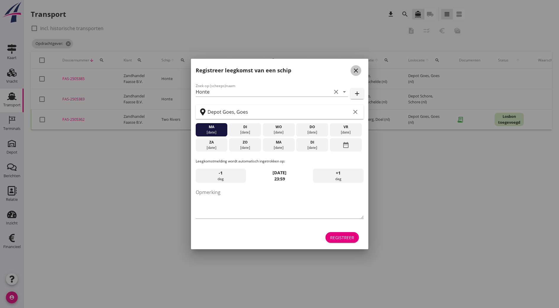
click at [354, 74] on icon "close" at bounding box center [355, 70] width 7 height 7
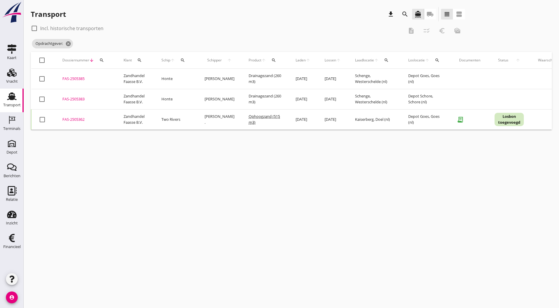
click at [13, 93] on use at bounding box center [11, 97] width 9 height 8
click at [113, 43] on icon "cancel" at bounding box center [110, 44] width 6 height 6
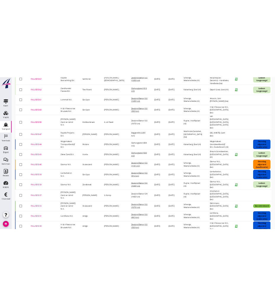
scroll to position [202, 0]
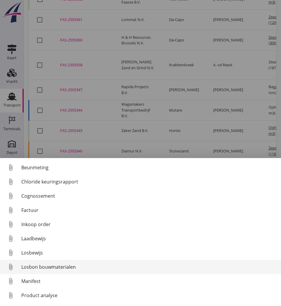
click at [73, 264] on div "Losbon bouwmaterialen" at bounding box center [148, 266] width 255 height 7
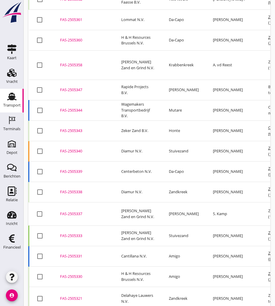
click at [73, 274] on div "FAS-2505330" at bounding box center [83, 277] width 47 height 6
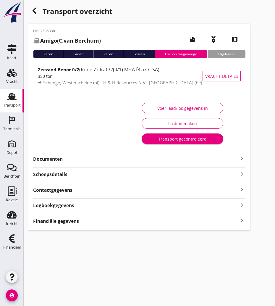
click at [83, 161] on strong "Documenten" at bounding box center [135, 159] width 205 height 7
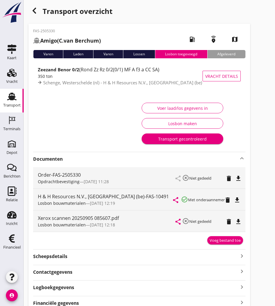
click at [240, 198] on icon "file_download" at bounding box center [237, 199] width 7 height 7
click at [241, 221] on icon "file_download" at bounding box center [238, 221] width 7 height 7
click at [171, 106] on div "Voer laad/los gegevens in" at bounding box center [183, 108] width 72 height 6
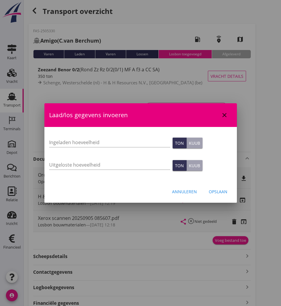
click at [224, 116] on icon "close" at bounding box center [224, 114] width 7 height 7
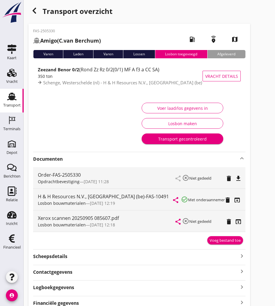
click at [183, 109] on div "Voer laad/los gegevens in" at bounding box center [183, 108] width 72 height 6
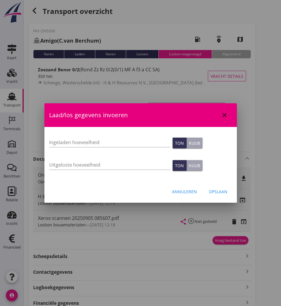
click at [148, 90] on div at bounding box center [140, 153] width 281 height 306
click at [225, 111] on button "close" at bounding box center [224, 115] width 11 height 11
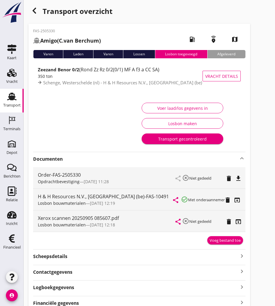
click at [242, 224] on icon "open_in_browser" at bounding box center [238, 221] width 7 height 7
click at [186, 111] on button "Voer laad/los gegevens in" at bounding box center [183, 108] width 82 height 11
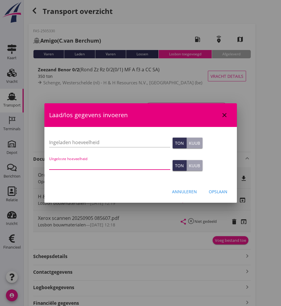
click at [108, 163] on input "Uitgeloste hoeveelheid" at bounding box center [109, 164] width 121 height 9
type input "396"
click at [219, 190] on div "Opslaan" at bounding box center [217, 191] width 19 height 6
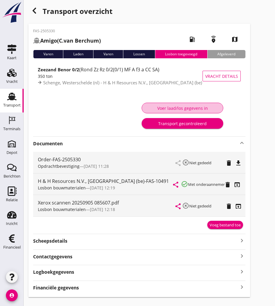
click at [194, 109] on div "Voer laad/los gegevens in" at bounding box center [183, 108] width 72 height 6
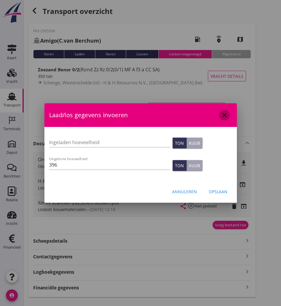
click at [223, 116] on icon "close" at bounding box center [224, 114] width 7 height 7
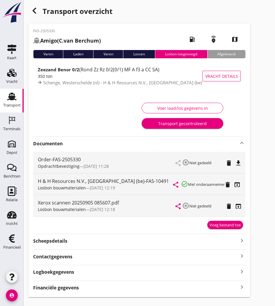
click at [73, 274] on strong "Logboekgegevens" at bounding box center [53, 272] width 41 height 7
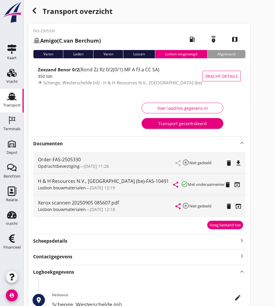
click at [185, 127] on button "Transport gecontroleerd" at bounding box center [183, 123] width 82 height 11
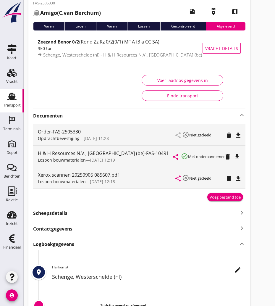
scroll to position [28, 0]
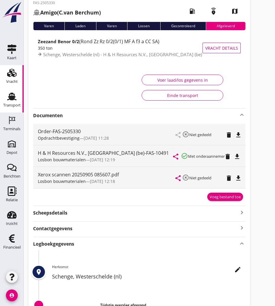
click at [8, 80] on div "Vracht" at bounding box center [12, 82] width 12 height 4
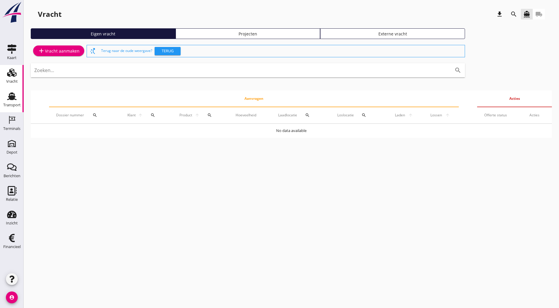
click at [12, 101] on div "Transport" at bounding box center [11, 105] width 17 height 8
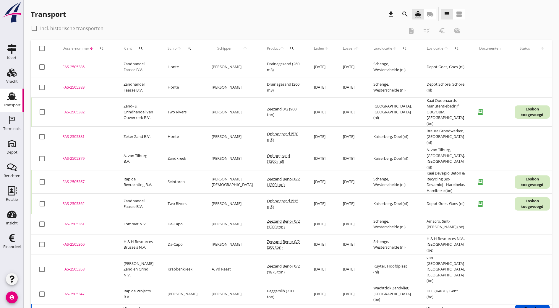
click at [78, 110] on div "FAS-2505382" at bounding box center [85, 112] width 47 height 6
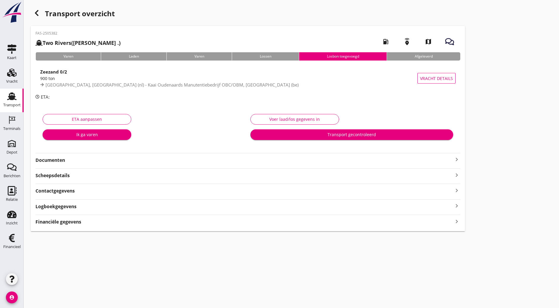
click at [256, 116] on div "Voer laad/los gegevens in" at bounding box center [295, 119] width 79 height 6
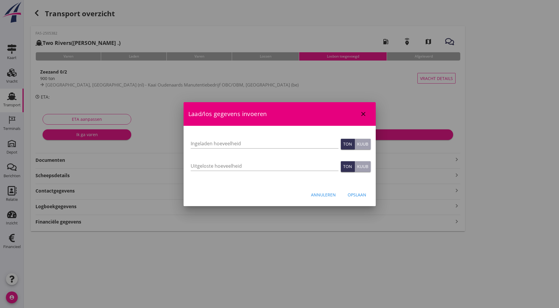
click at [365, 114] on icon "close" at bounding box center [363, 114] width 7 height 7
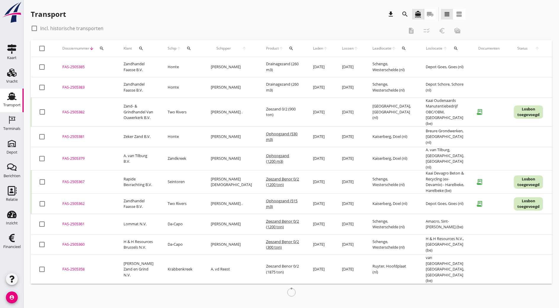
scroll to position [4, 0]
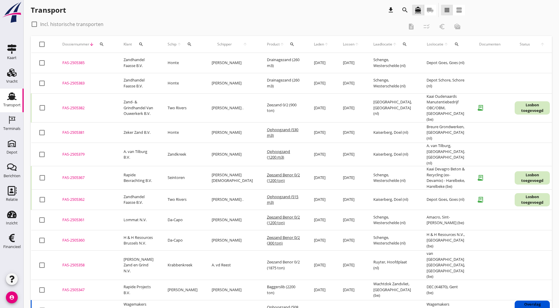
click at [77, 197] on div "FAS-2505362" at bounding box center [85, 200] width 47 height 6
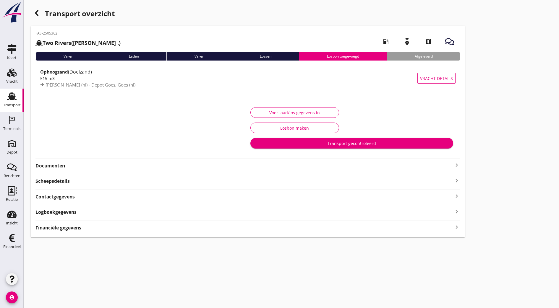
type input "539"
type input "515"
click at [256, 113] on div "Voer laad/los gegevens in" at bounding box center [295, 113] width 79 height 6
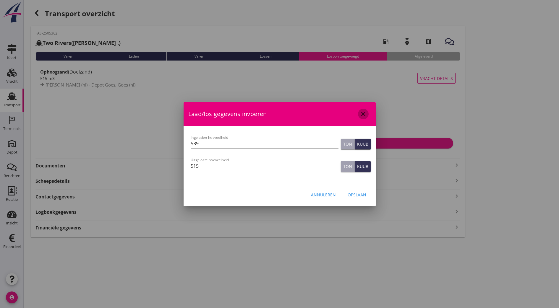
click at [363, 116] on icon "close" at bounding box center [363, 114] width 7 height 7
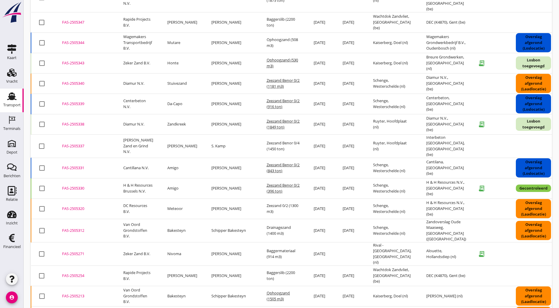
scroll to position [272, 0]
